Goal: Information Seeking & Learning: Learn about a topic

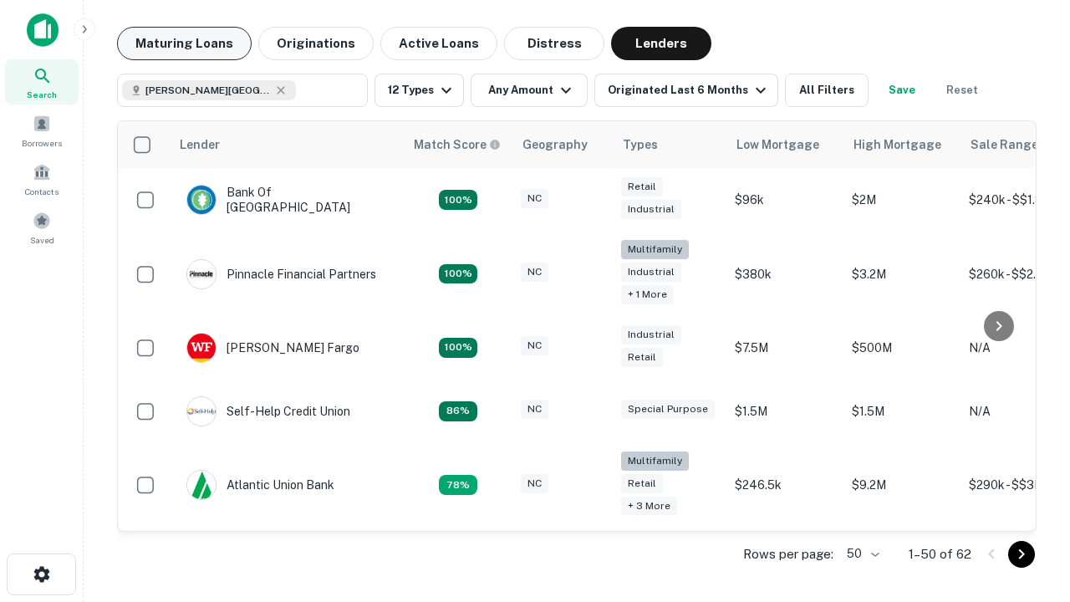
click at [184, 43] on button "Maturing Loans" at bounding box center [184, 43] width 135 height 33
